Goal: Information Seeking & Learning: Learn about a topic

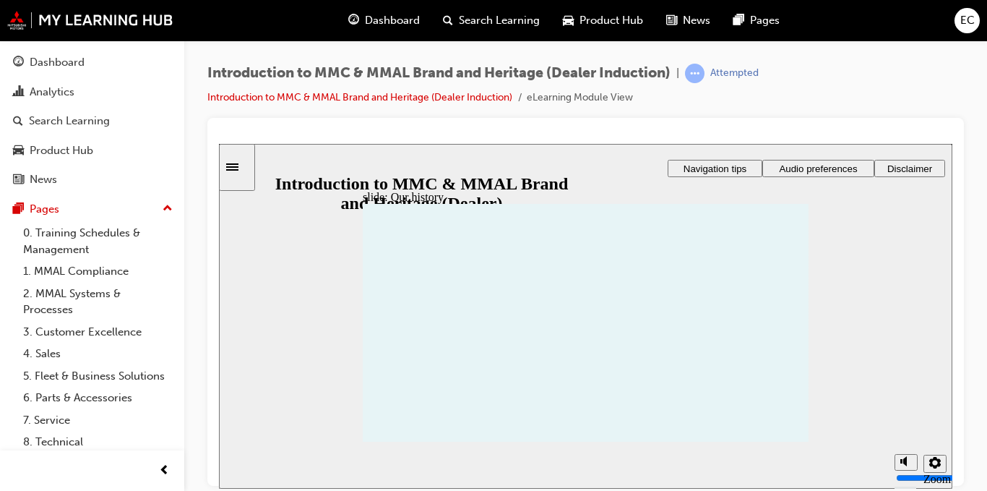
click at [936, 466] on icon "Settings" at bounding box center [936, 462] width 12 height 12
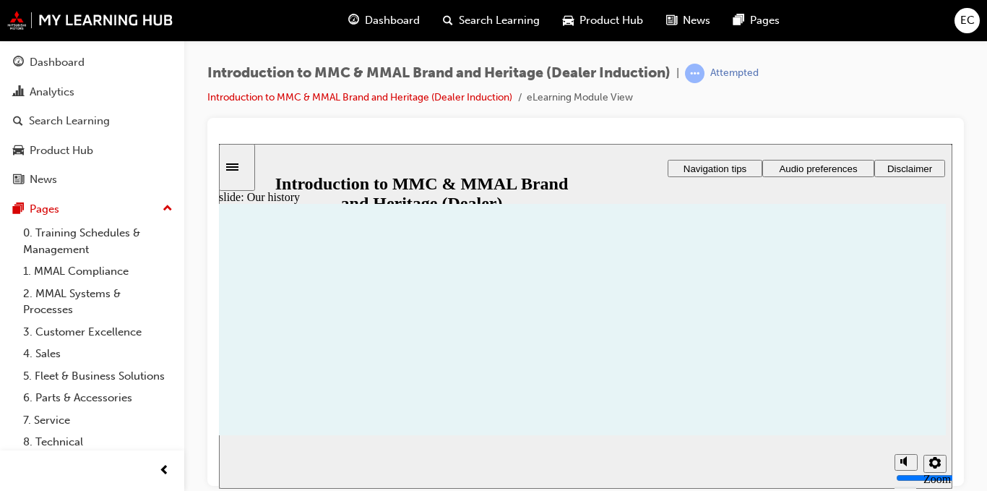
scroll to position [2, 0]
click at [932, 463] on icon "Settings" at bounding box center [936, 462] width 12 height 12
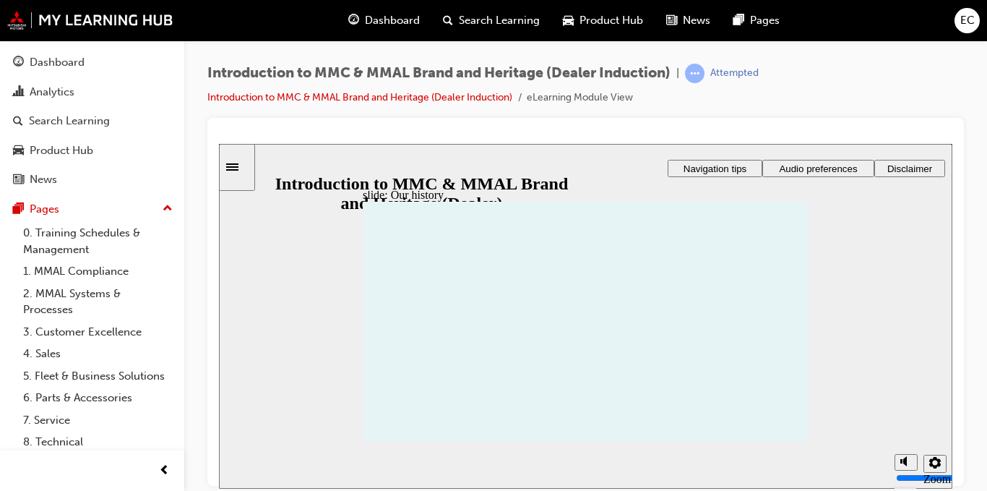
scroll to position [0, 0]
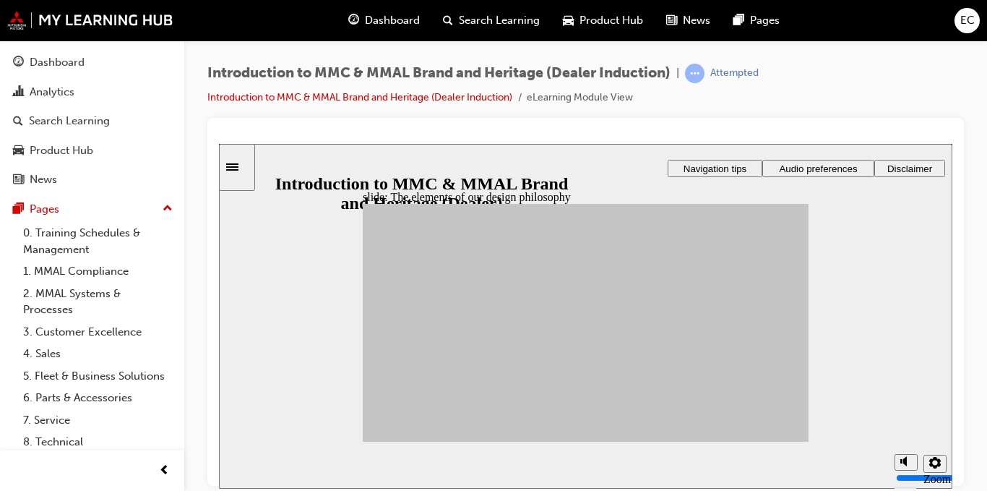
drag, startPoint x: 478, startPoint y: 311, endPoint x: 632, endPoint y: 281, distance: 156.8
drag, startPoint x: 413, startPoint y: 356, endPoint x: 633, endPoint y: 406, distance: 225.2
drag, startPoint x: 424, startPoint y: 319, endPoint x: 703, endPoint y: 398, distance: 289.9
drag, startPoint x: 473, startPoint y: 365, endPoint x: 684, endPoint y: 355, distance: 210.6
drag, startPoint x: 684, startPoint y: 355, endPoint x: 688, endPoint y: 343, distance: 13.0
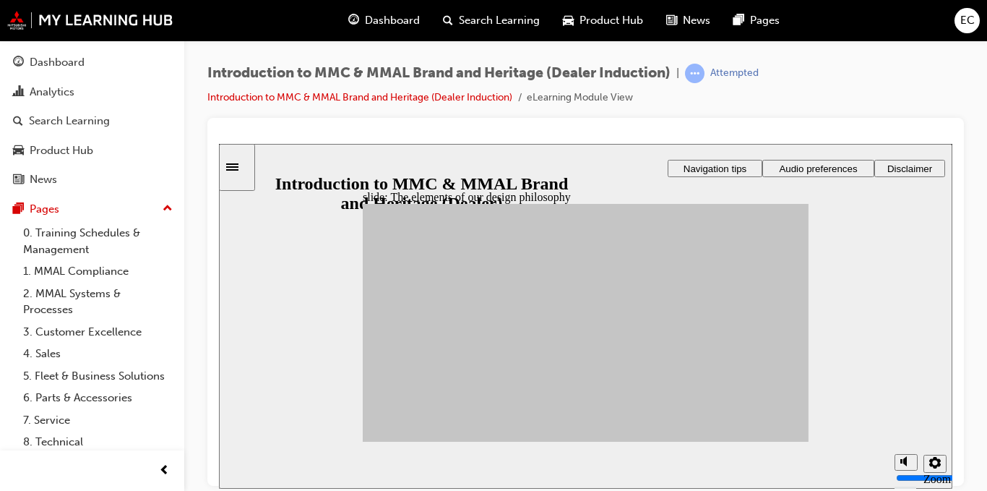
drag, startPoint x: 463, startPoint y: 335, endPoint x: 629, endPoint y: 319, distance: 167.0
drag, startPoint x: 406, startPoint y: 383, endPoint x: 703, endPoint y: 361, distance: 297.9
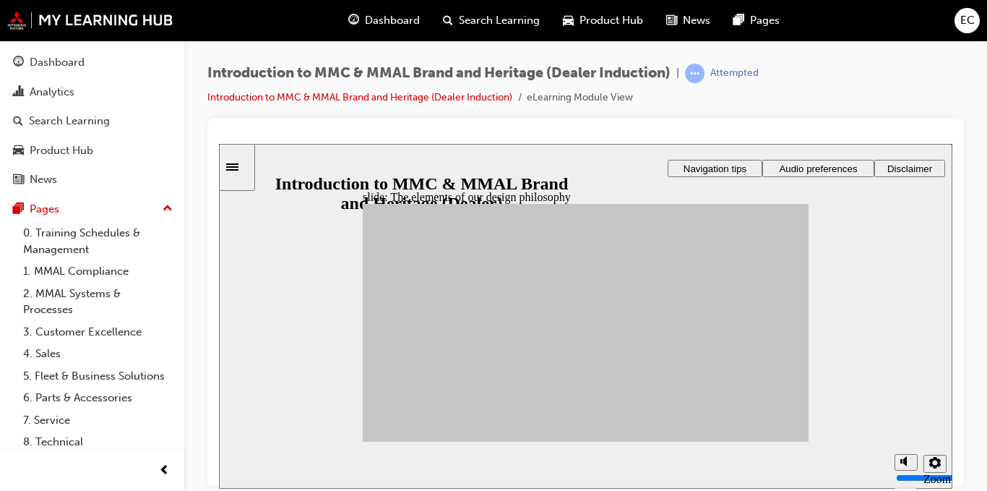
drag, startPoint x: 460, startPoint y: 397, endPoint x: 615, endPoint y: 371, distance: 157.6
drag, startPoint x: 513, startPoint y: 390, endPoint x: 703, endPoint y: 346, distance: 194.3
drag, startPoint x: 523, startPoint y: 317, endPoint x: 621, endPoint y: 367, distance: 110.2
drag, startPoint x: 535, startPoint y: 330, endPoint x: 718, endPoint y: 359, distance: 185.2
drag, startPoint x: 533, startPoint y: 355, endPoint x: 626, endPoint y: 380, distance: 95.9
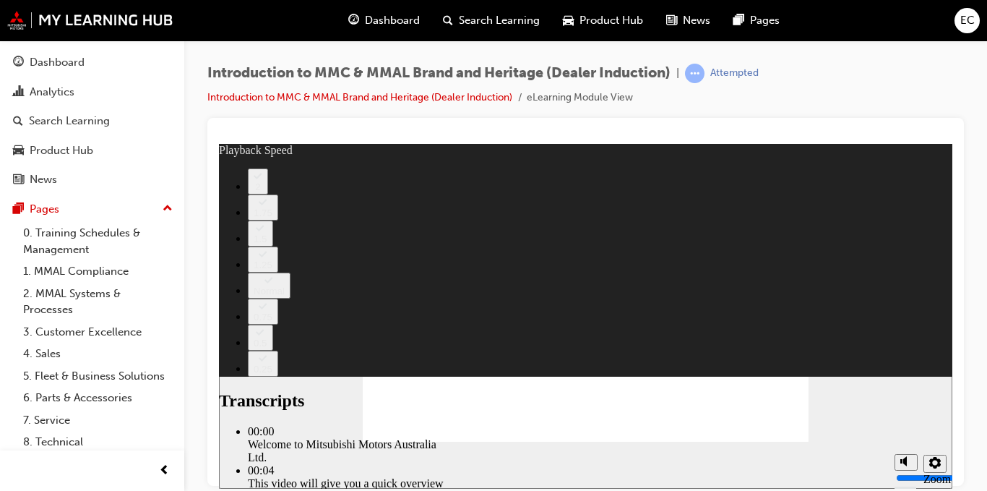
type input "0"
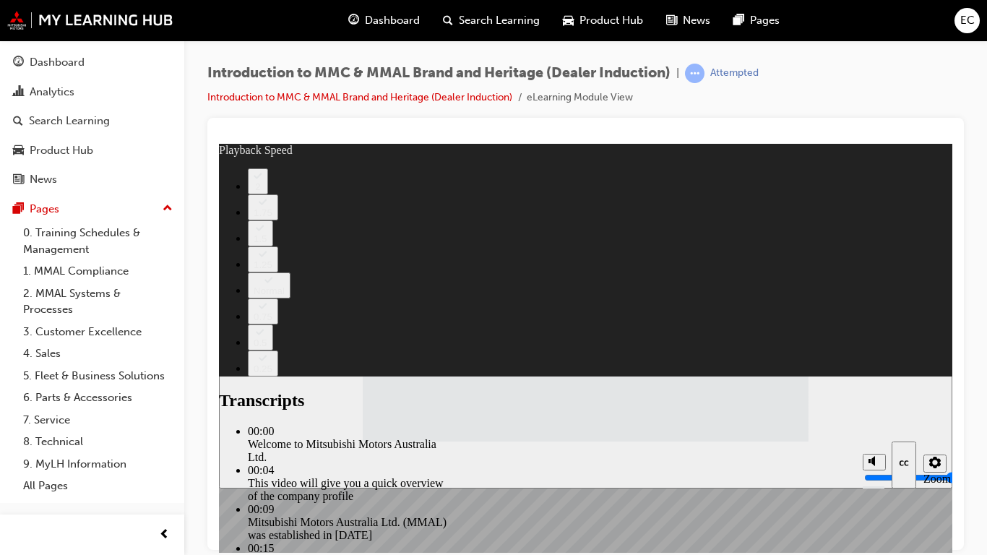
type input "112"
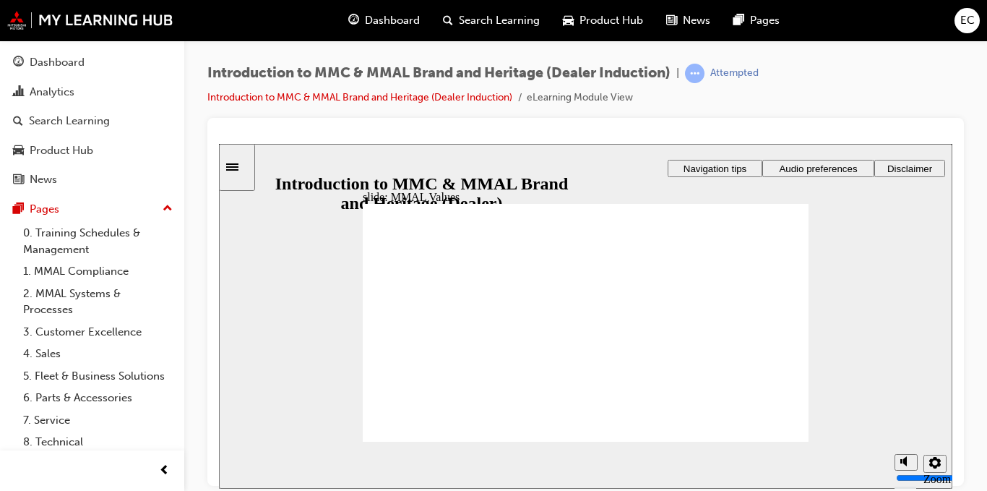
drag, startPoint x: 392, startPoint y: 304, endPoint x: 463, endPoint y: 333, distance: 76.9
drag, startPoint x: 415, startPoint y: 308, endPoint x: 409, endPoint y: 338, distance: 30.9
drag, startPoint x: 408, startPoint y: 314, endPoint x: 685, endPoint y: 345, distance: 278.6
drag, startPoint x: 405, startPoint y: 315, endPoint x: 538, endPoint y: 339, distance: 135.1
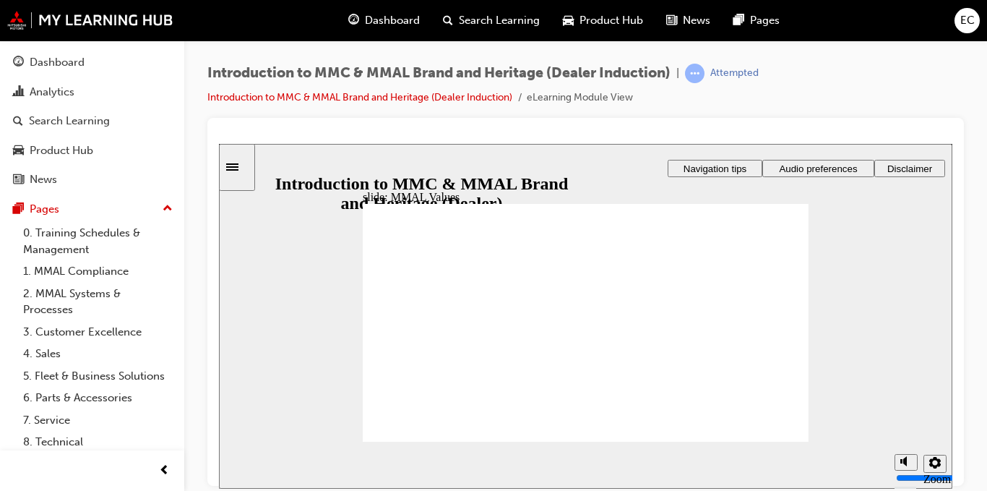
drag, startPoint x: 479, startPoint y: 307, endPoint x: 758, endPoint y: 330, distance: 280.0
drag, startPoint x: 499, startPoint y: 313, endPoint x: 424, endPoint y: 343, distance: 81.7
drag, startPoint x: 557, startPoint y: 313, endPoint x: 613, endPoint y: 341, distance: 62.4
drag, startPoint x: 564, startPoint y: 314, endPoint x: 695, endPoint y: 343, distance: 134.0
drag, startPoint x: 625, startPoint y: 314, endPoint x: 617, endPoint y: 341, distance: 28.4
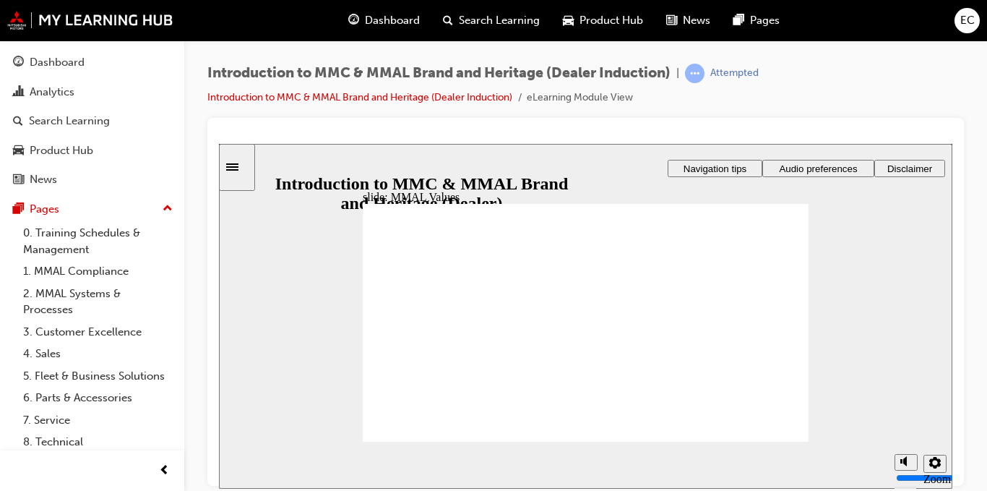
drag, startPoint x: 616, startPoint y: 312, endPoint x: 468, endPoint y: 344, distance: 151.0
drag, startPoint x: 691, startPoint y: 305, endPoint x: 623, endPoint y: 332, distance: 73.0
drag, startPoint x: 752, startPoint y: 312, endPoint x: 604, endPoint y: 347, distance: 151.5
drag, startPoint x: 683, startPoint y: 305, endPoint x: 756, endPoint y: 333, distance: 78.0
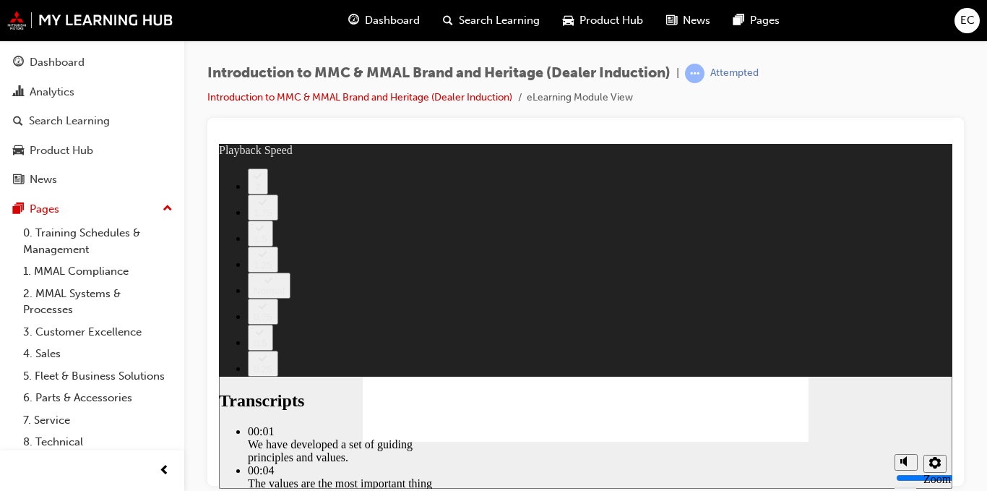
type input "0"
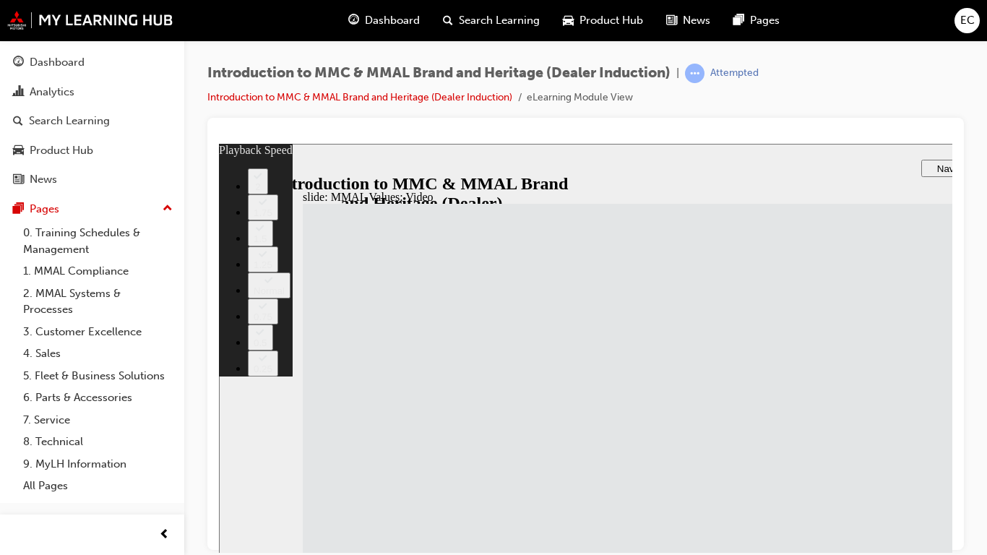
drag, startPoint x: 1185, startPoint y: 690, endPoint x: 1185, endPoint y: 627, distance: 62.9
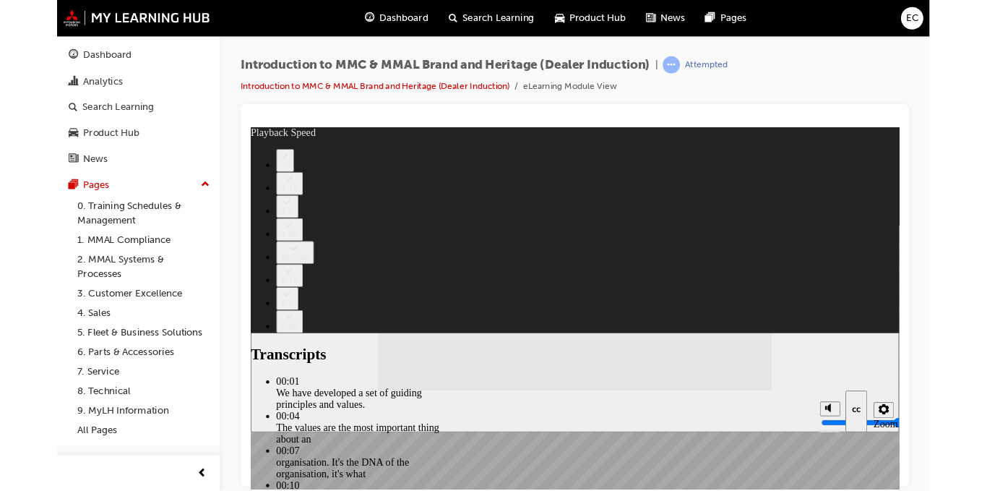
type input "120"
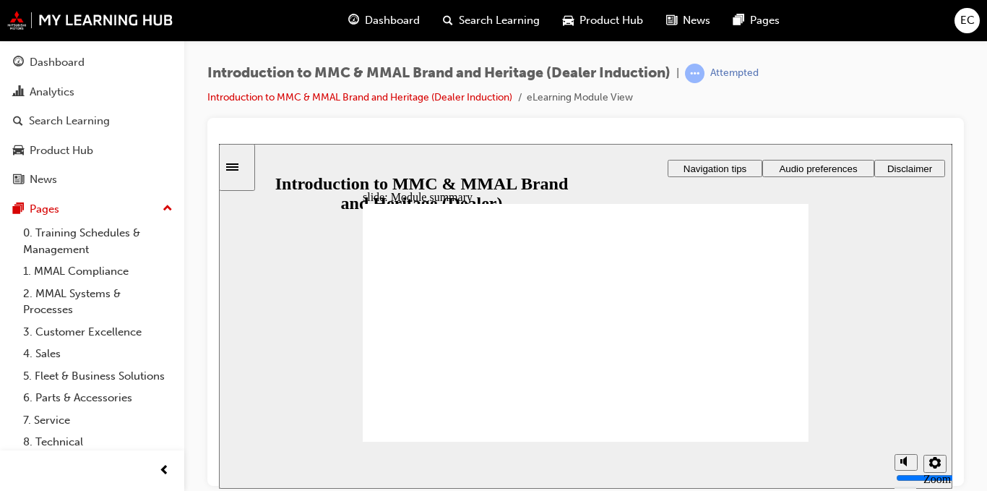
checkbox input "true"
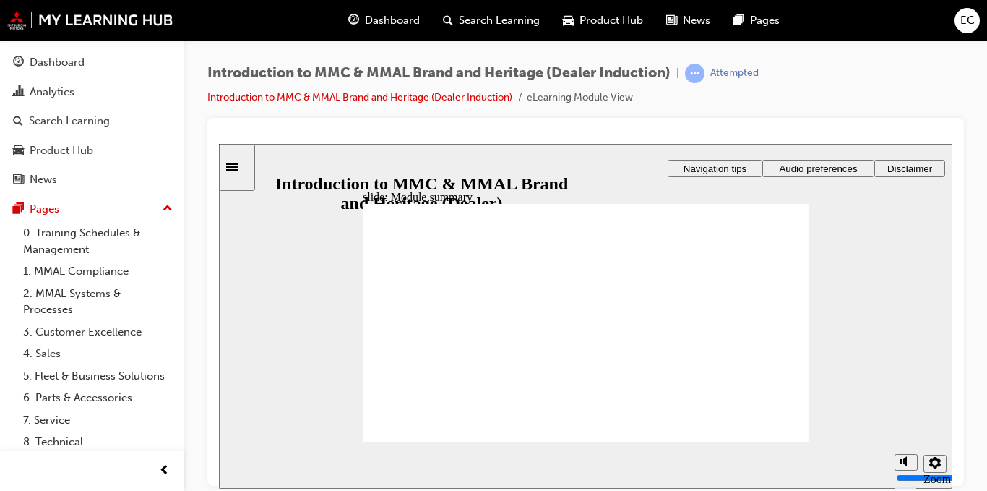
checkbox input "true"
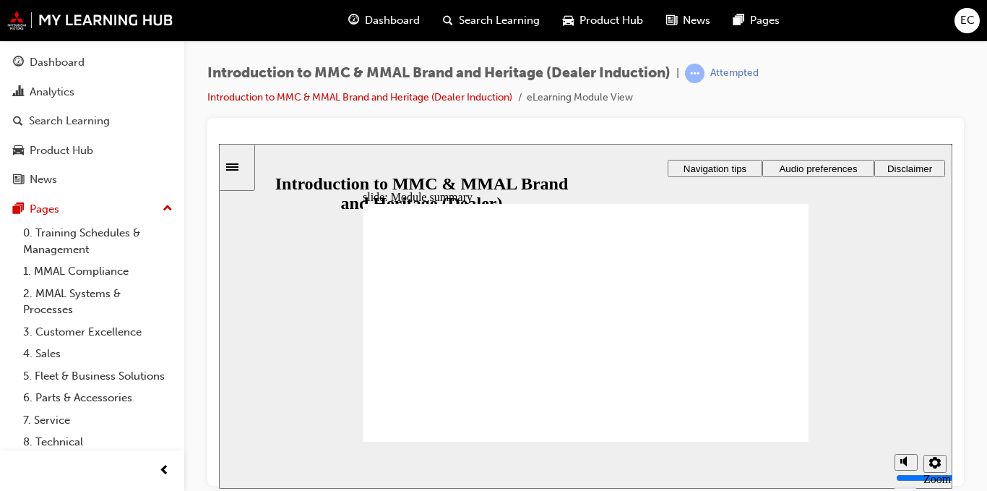
checkbox input "true"
radio input "true"
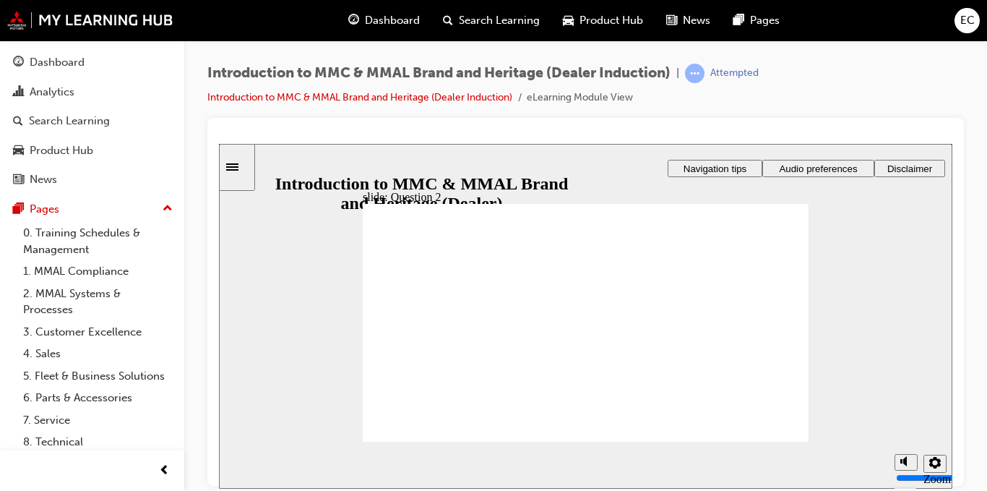
radio input "true"
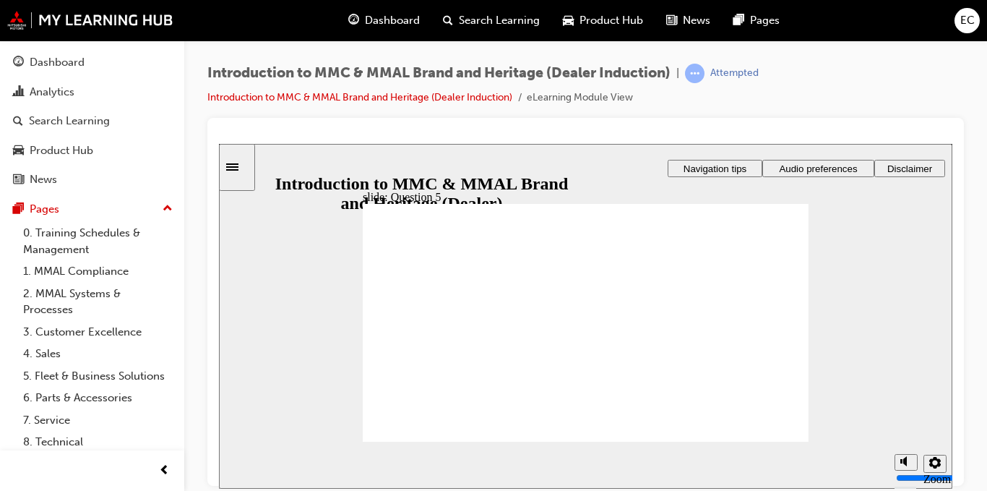
checkbox input "true"
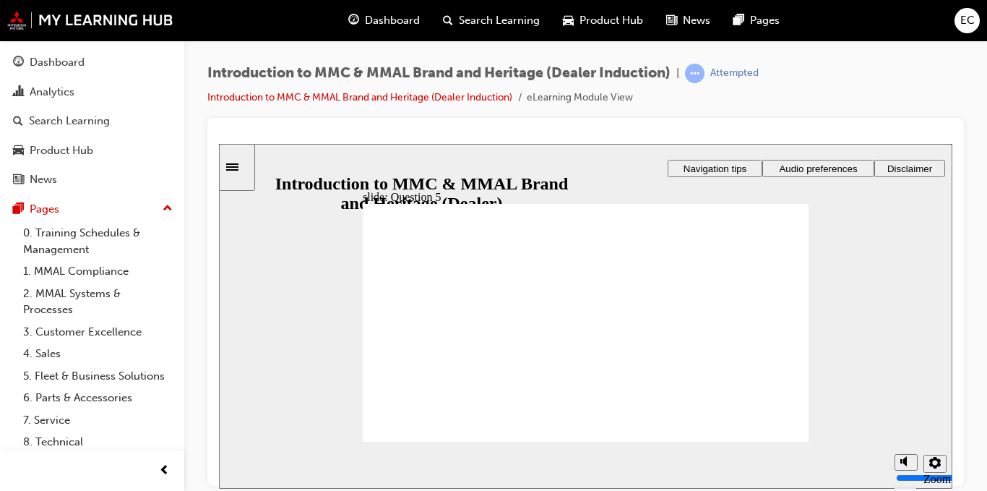
checkbox input "true"
radio input "true"
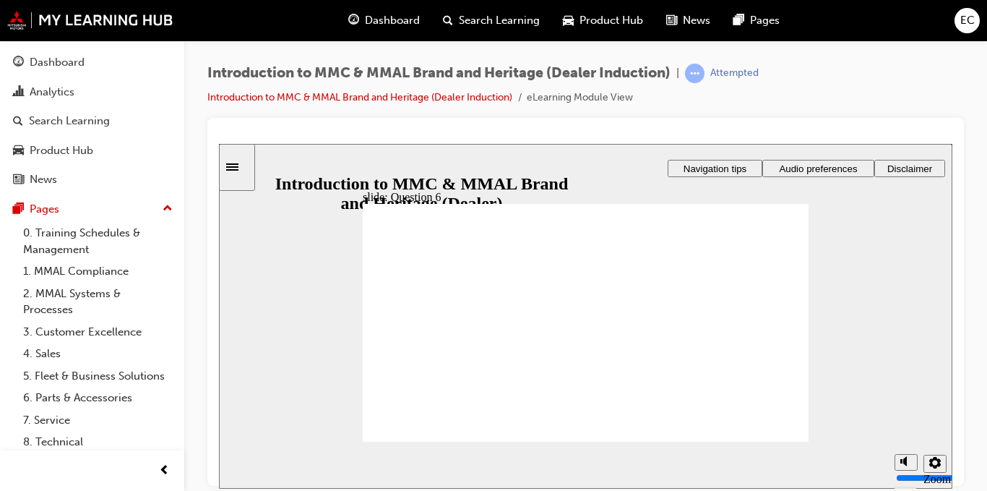
radio input "true"
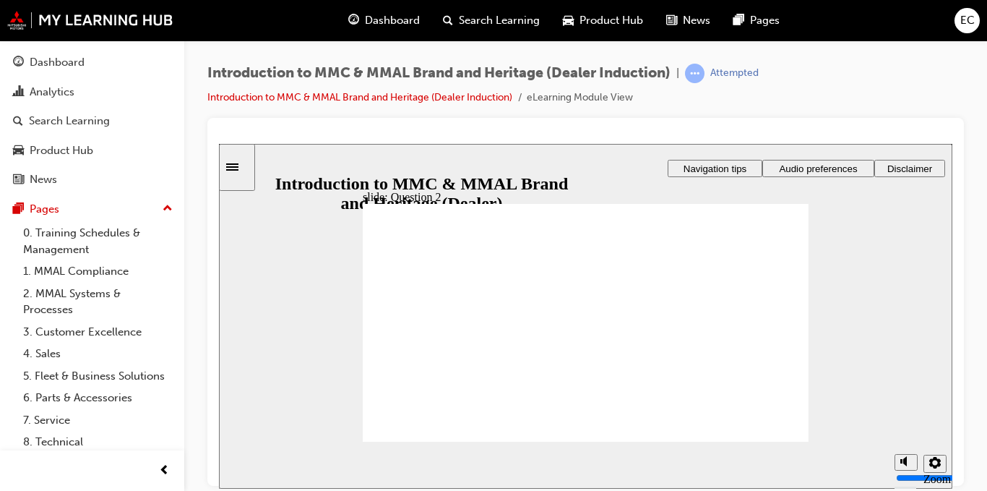
radio input "true"
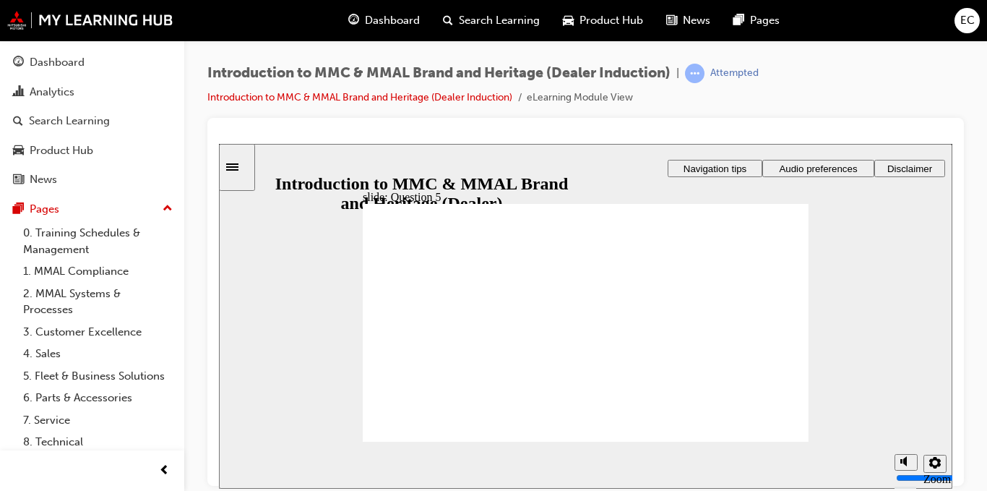
checkbox input "true"
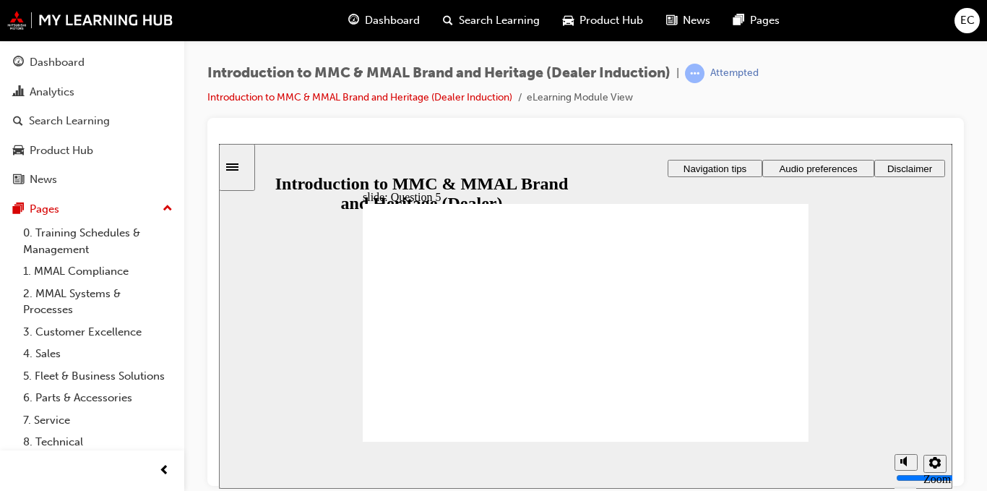
checkbox input "true"
radio input "true"
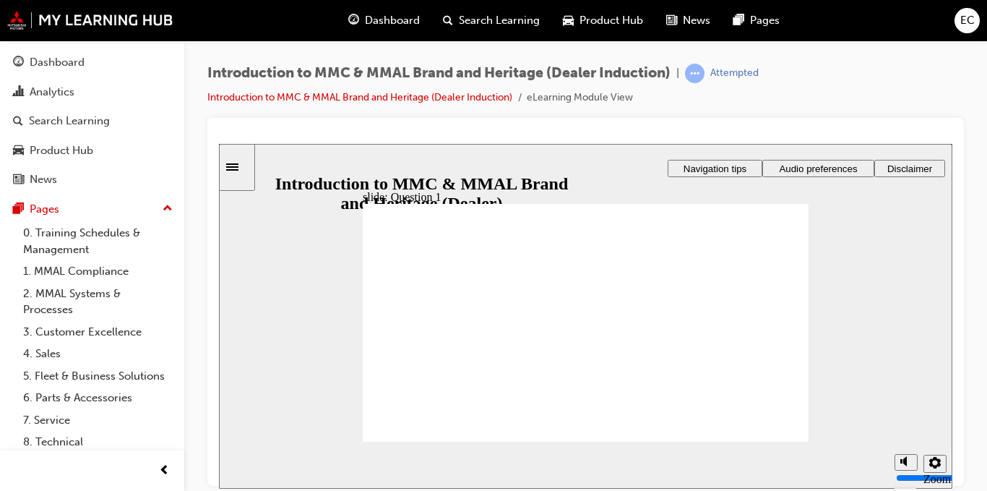
radio input "true"
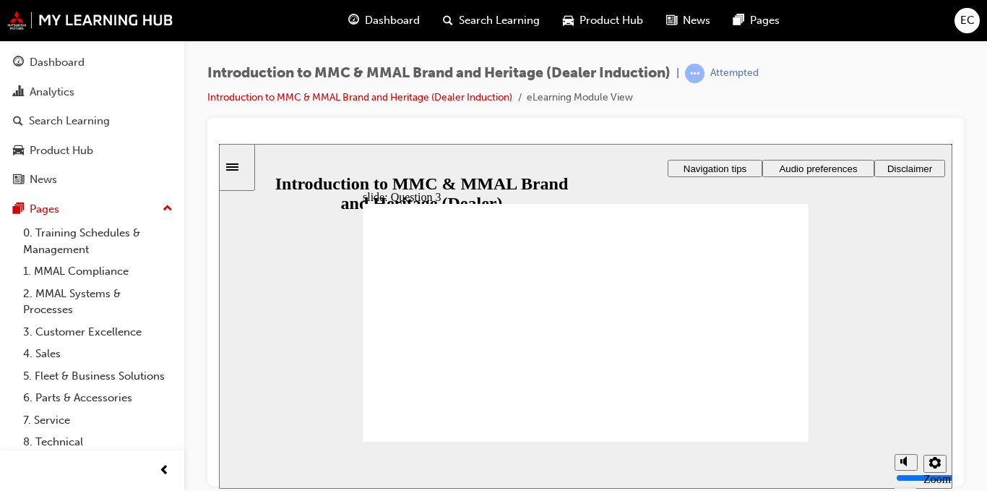
radio input "true"
checkbox input "true"
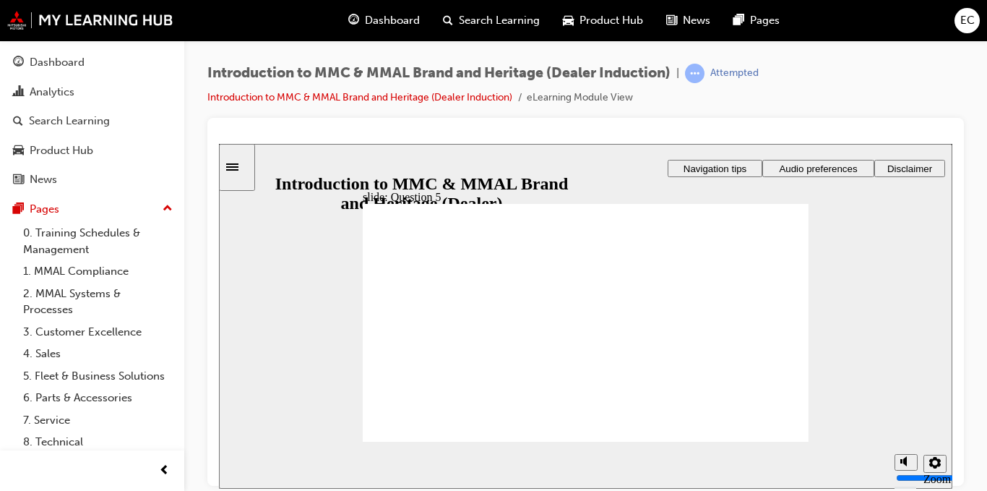
checkbox input "true"
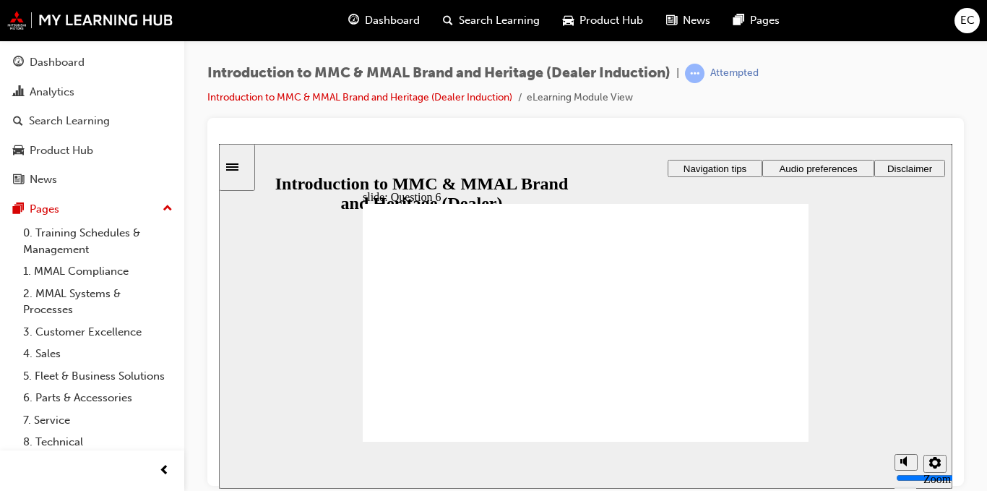
radio input "true"
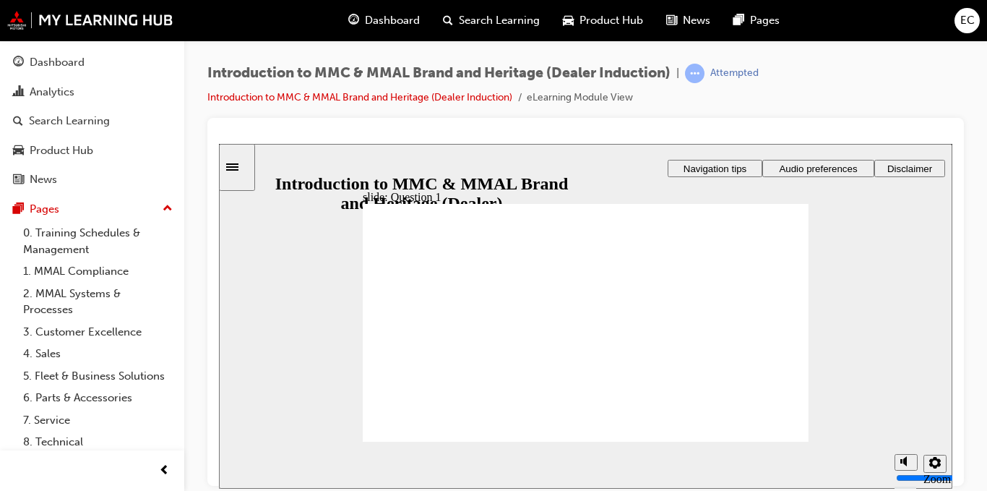
radio input "true"
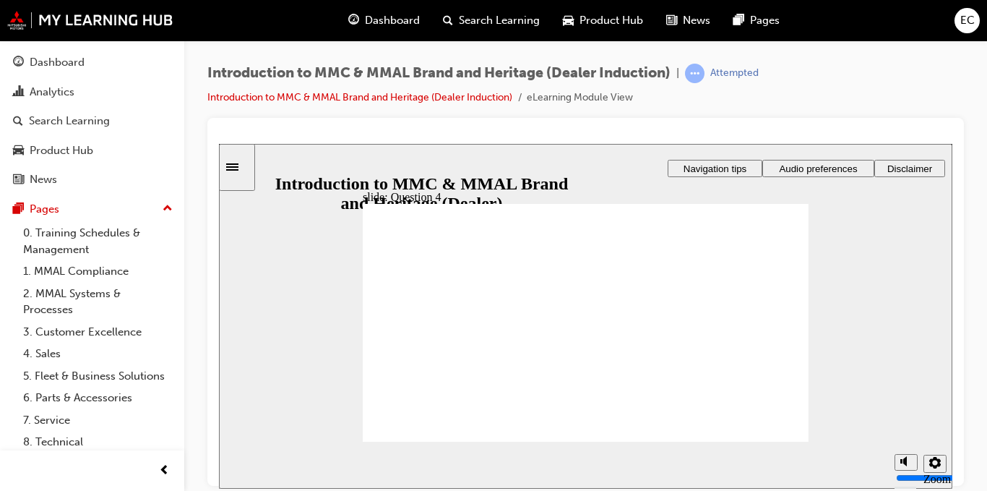
radio input "true"
checkbox input "true"
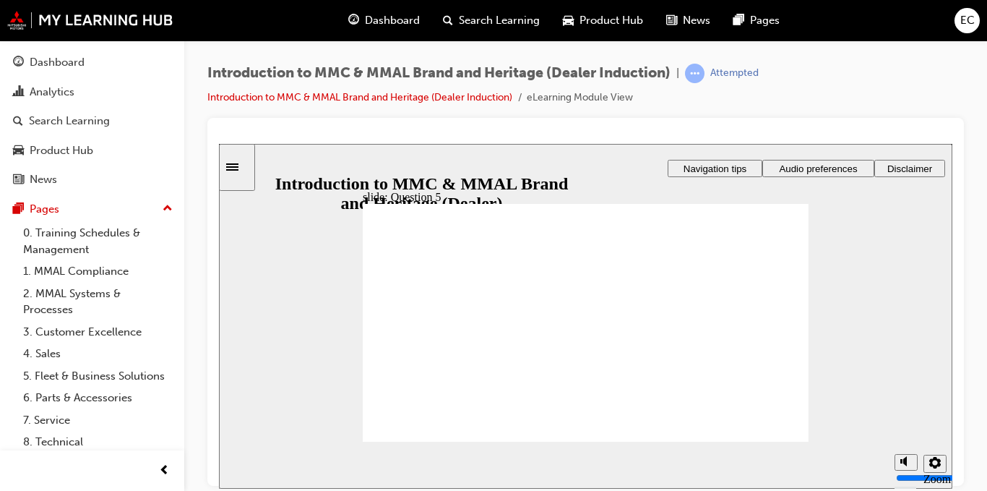
checkbox input "true"
radio input "true"
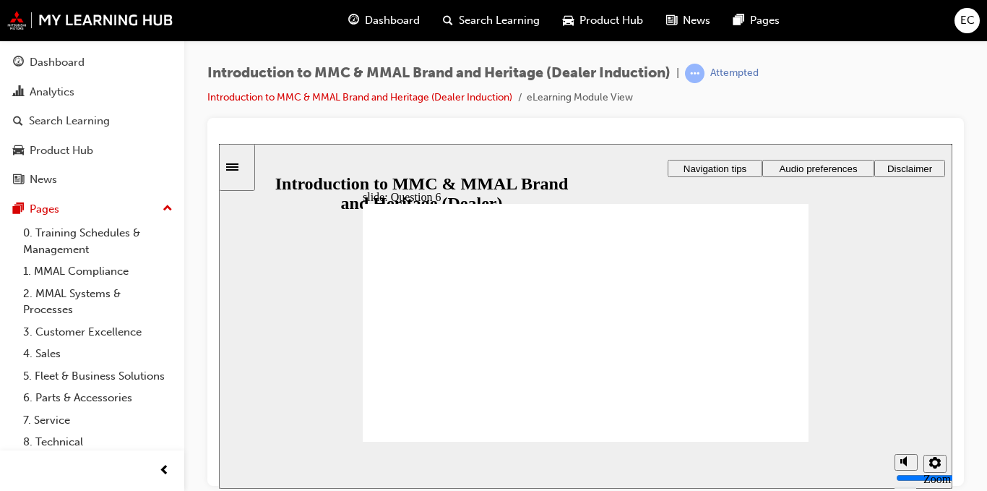
radio input "true"
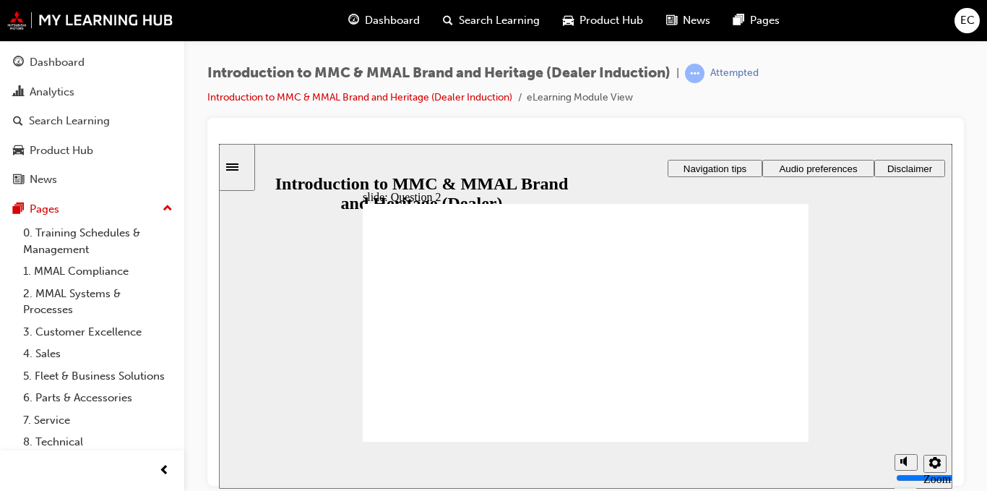
radio input "true"
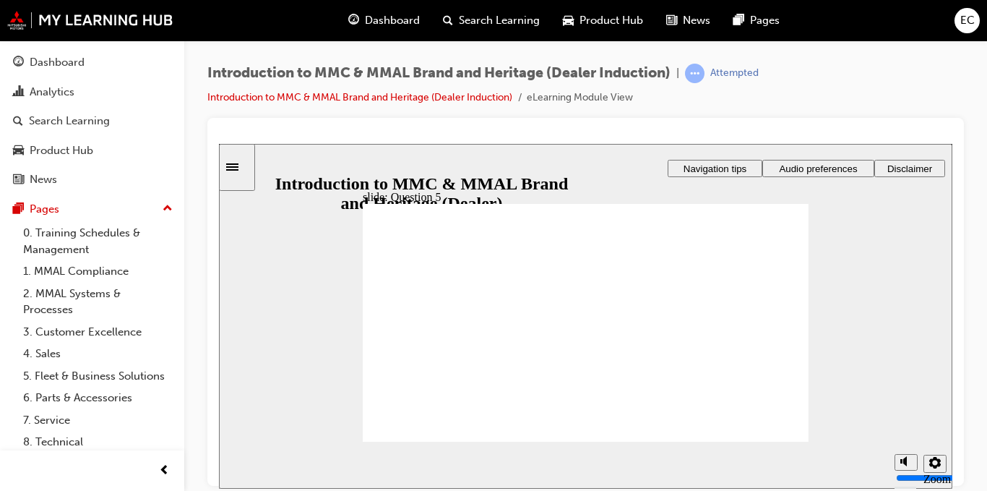
checkbox input "true"
drag, startPoint x: 377, startPoint y: 385, endPoint x: 492, endPoint y: 319, distance: 132.4
checkbox input "true"
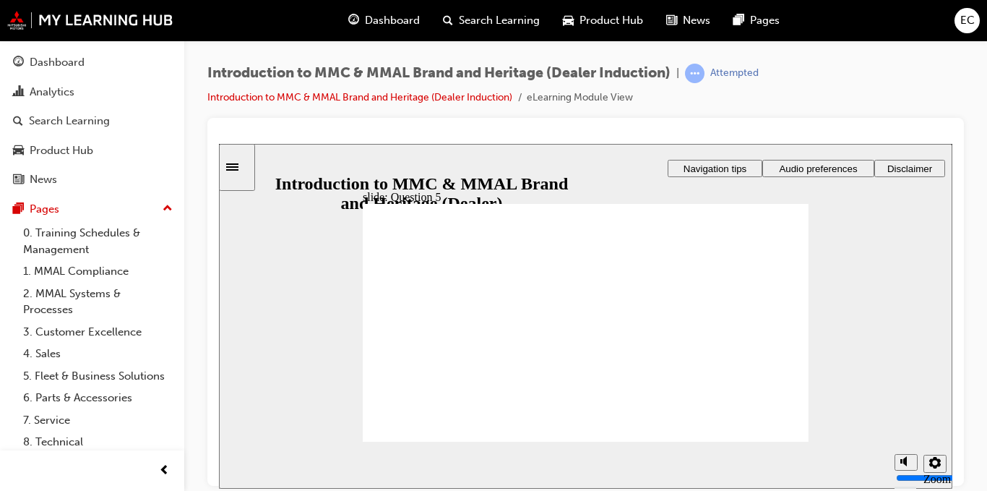
checkbox input "true"
radio input "true"
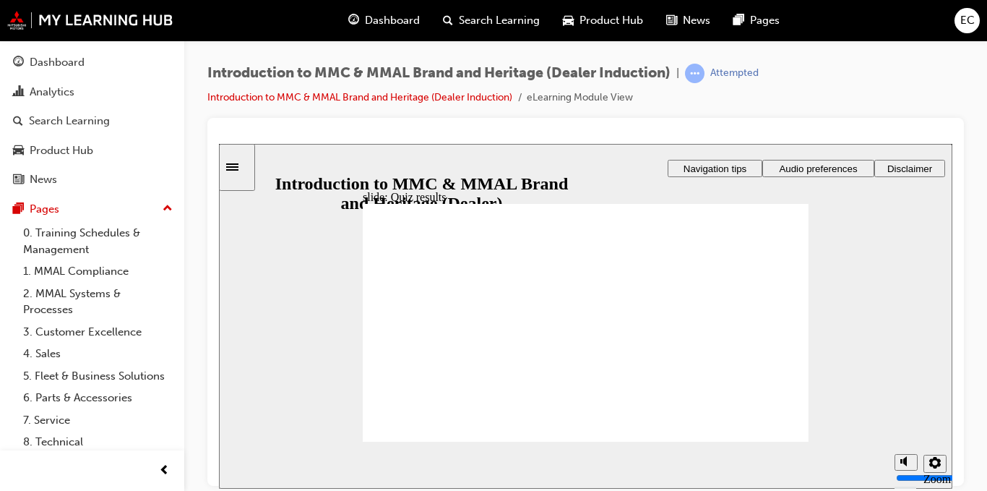
radio input "true"
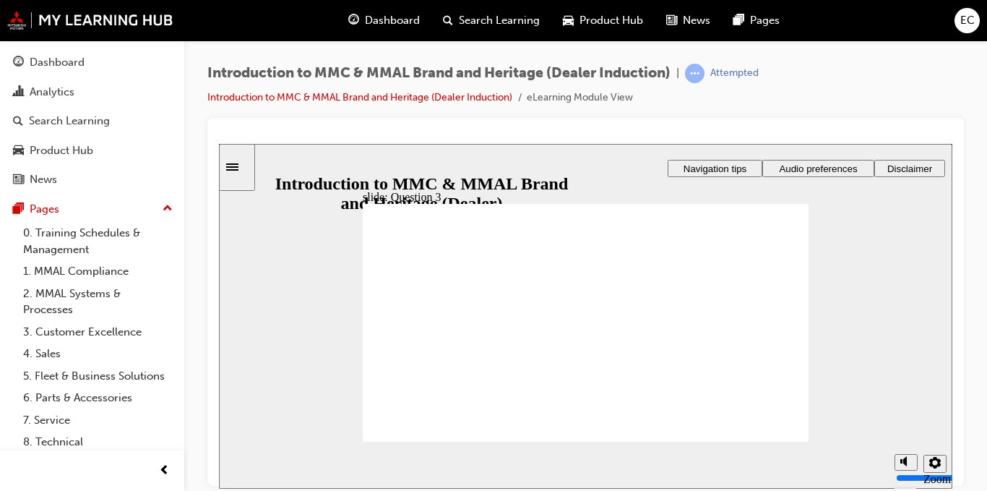
radio input "true"
checkbox input "true"
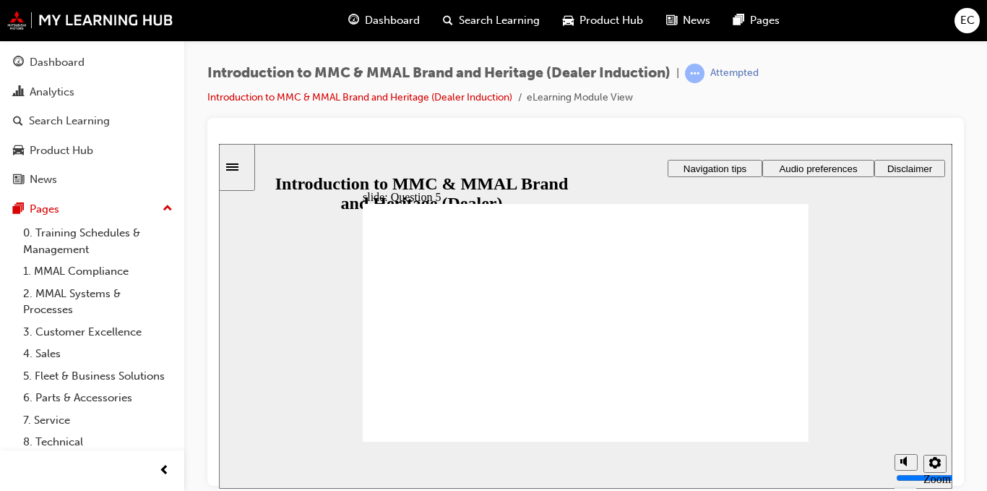
checkbox input "true"
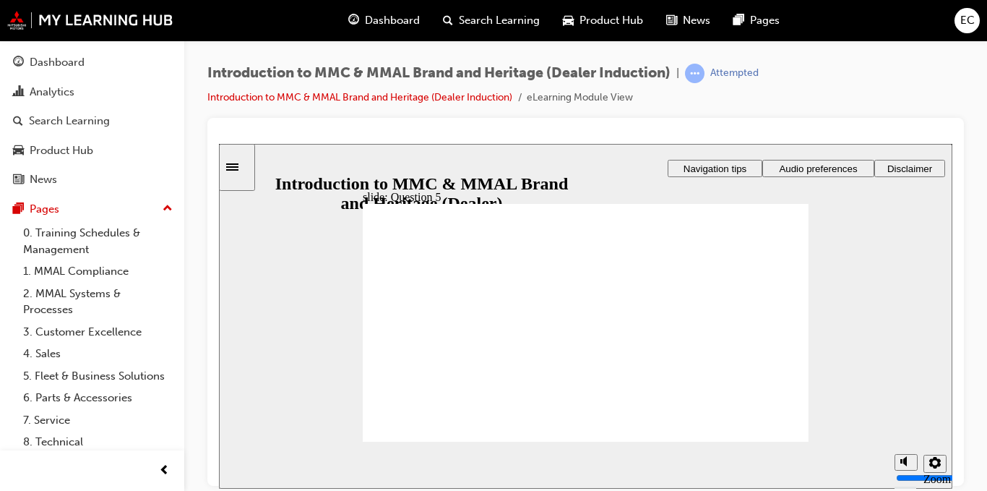
radio input "true"
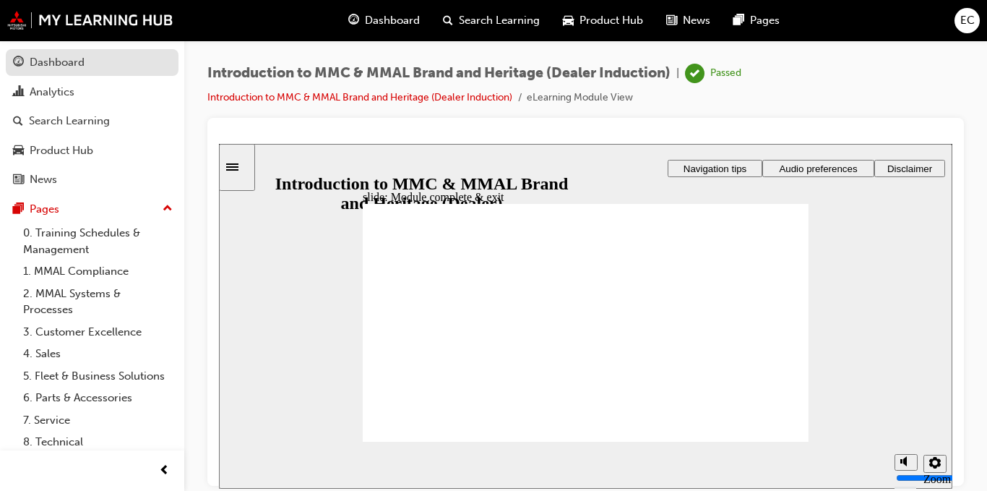
drag, startPoint x: 508, startPoint y: 239, endPoint x: 78, endPoint y: 64, distance: 464.6
click at [78, 64] on div "Dashboard" at bounding box center [57, 62] width 55 height 17
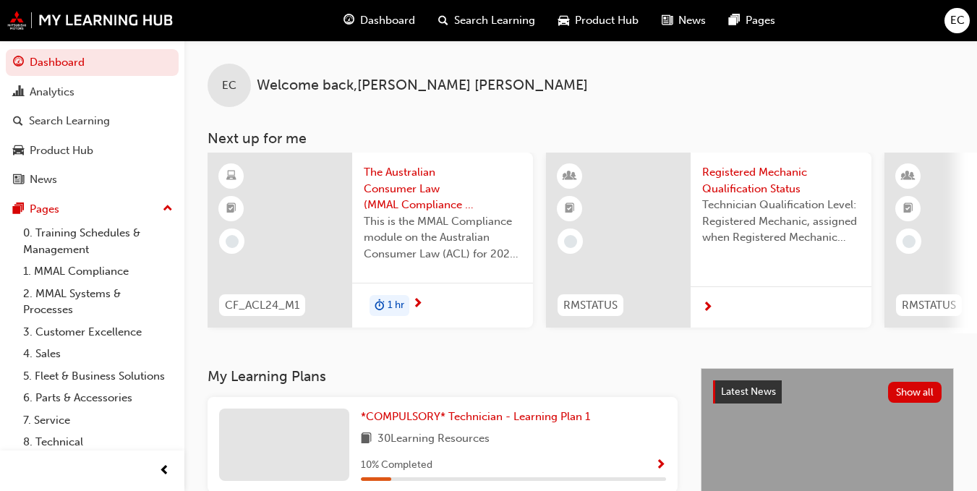
drag, startPoint x: 626, startPoint y: 353, endPoint x: 578, endPoint y: 378, distance: 53.7
click at [578, 378] on h3 "My Learning Plans" at bounding box center [442, 376] width 470 height 17
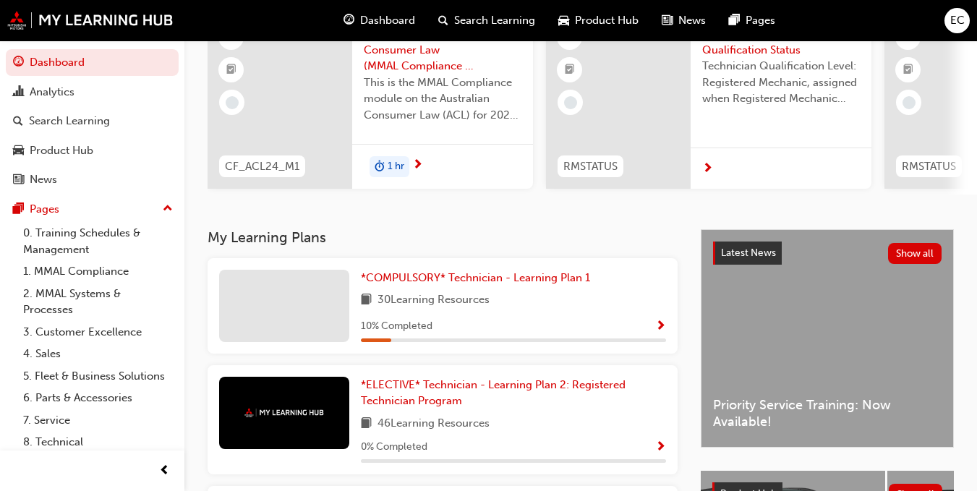
scroll to position [145, 0]
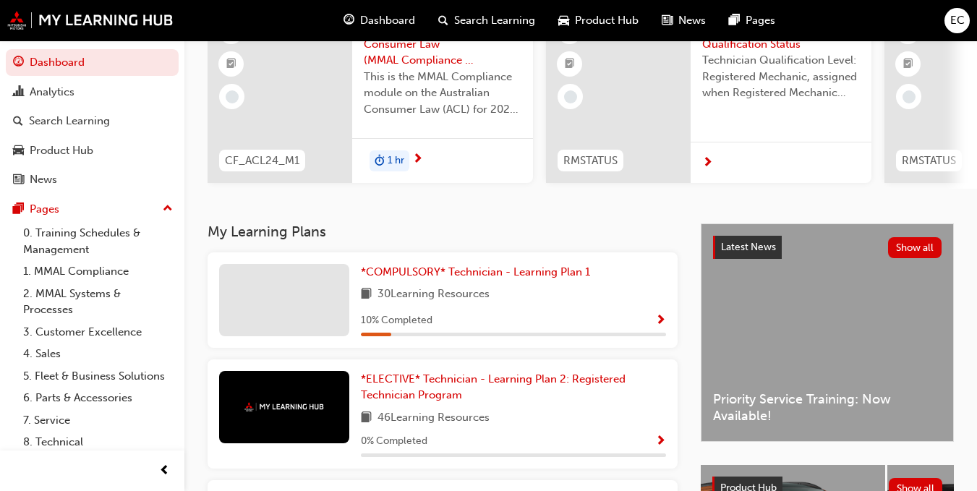
click at [547, 310] on div "*COMPULSORY* Technician - Learning Plan 1 30 Learning Resources 10 % Completed" at bounding box center [513, 300] width 305 height 72
click at [445, 276] on span "*COMPULSORY* Technician - Learning Plan 1" at bounding box center [475, 271] width 229 height 13
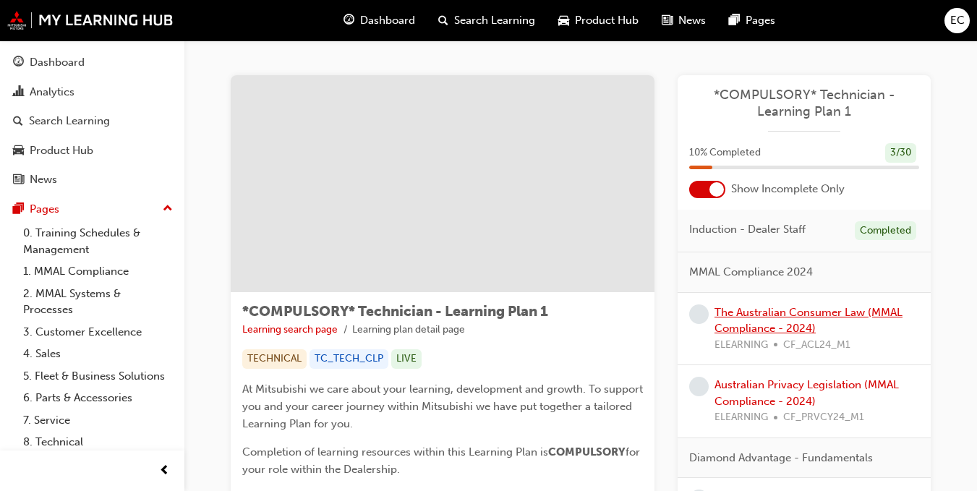
click at [785, 332] on link "The Australian Consumer Law (MMAL Compliance - 2024)" at bounding box center [808, 321] width 188 height 30
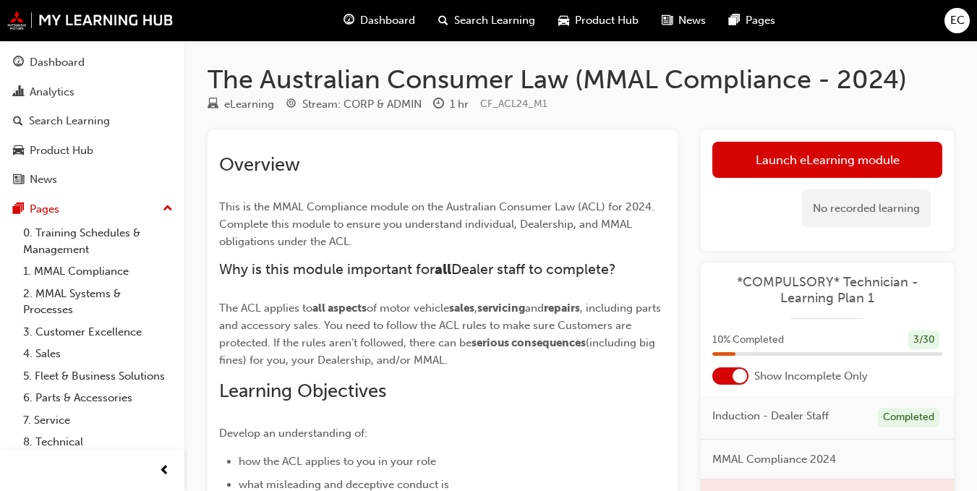
click at [429, 177] on div "Overview This is the MMAL Compliance module on the Australian Consumer Law (ACL…" at bounding box center [442, 463] width 447 height 620
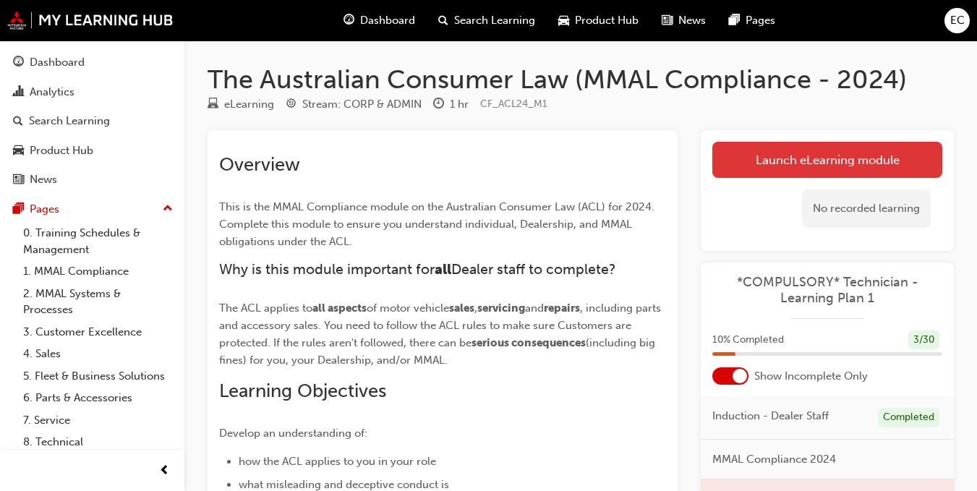
click at [837, 163] on link "Launch eLearning module" at bounding box center [827, 160] width 230 height 36
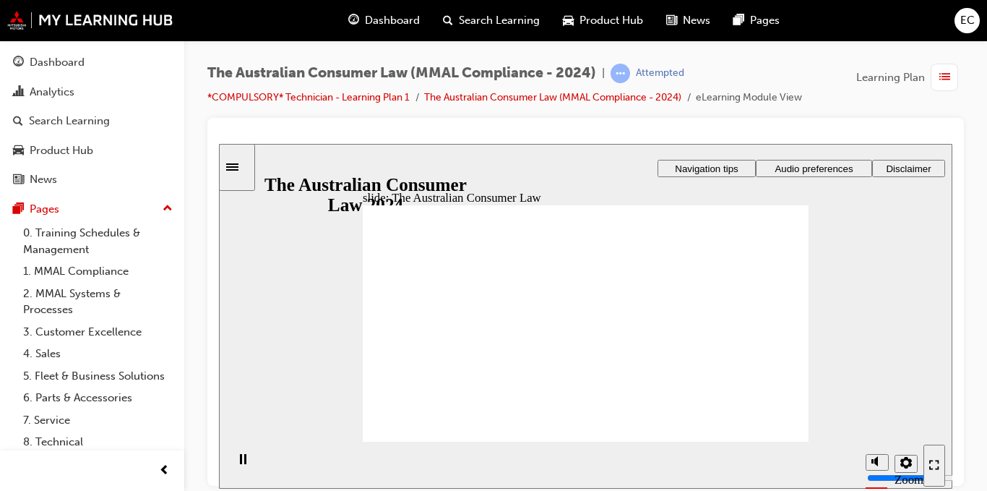
click at [801, 166] on span "Audio preferences" at bounding box center [814, 168] width 78 height 11
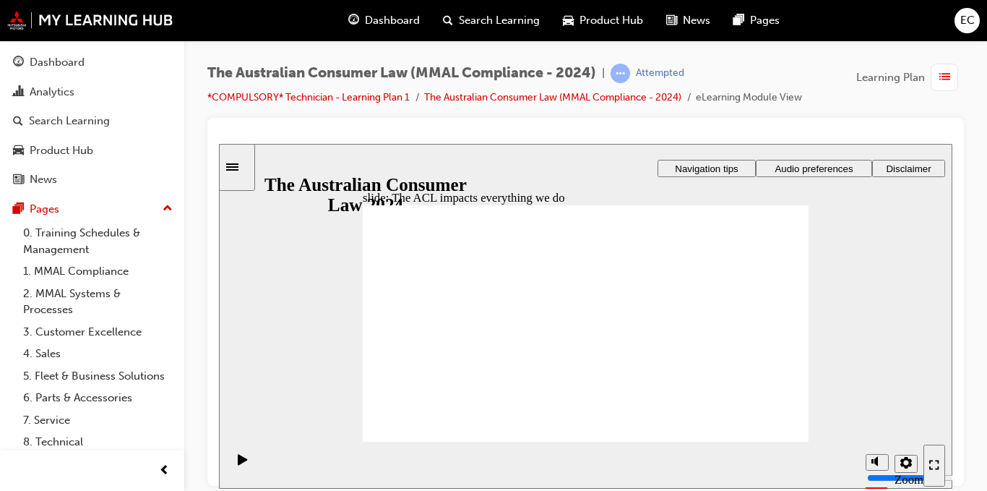
radio input "true"
